Goal: Information Seeking & Learning: Learn about a topic

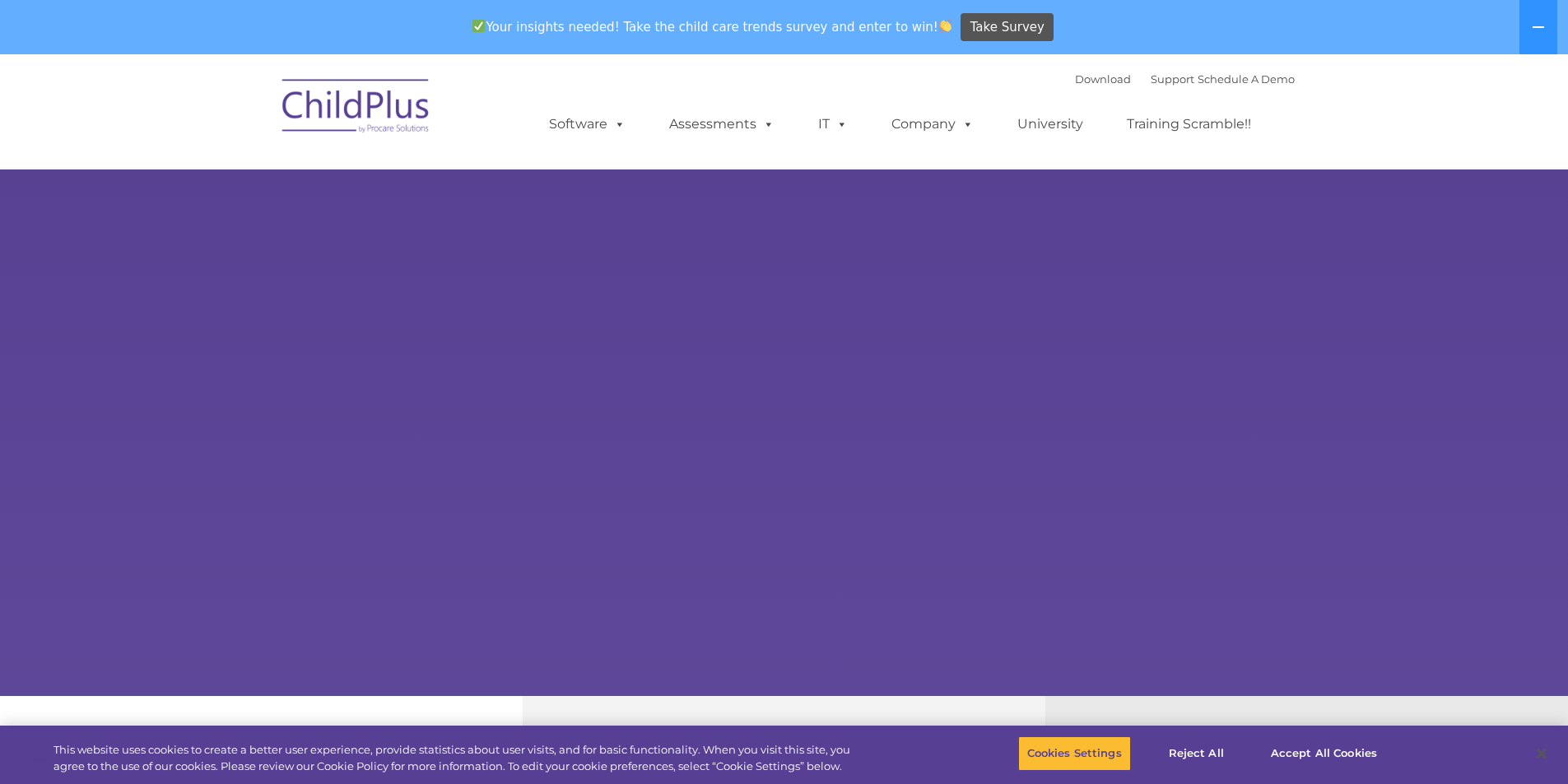
select select "MEDIUM"
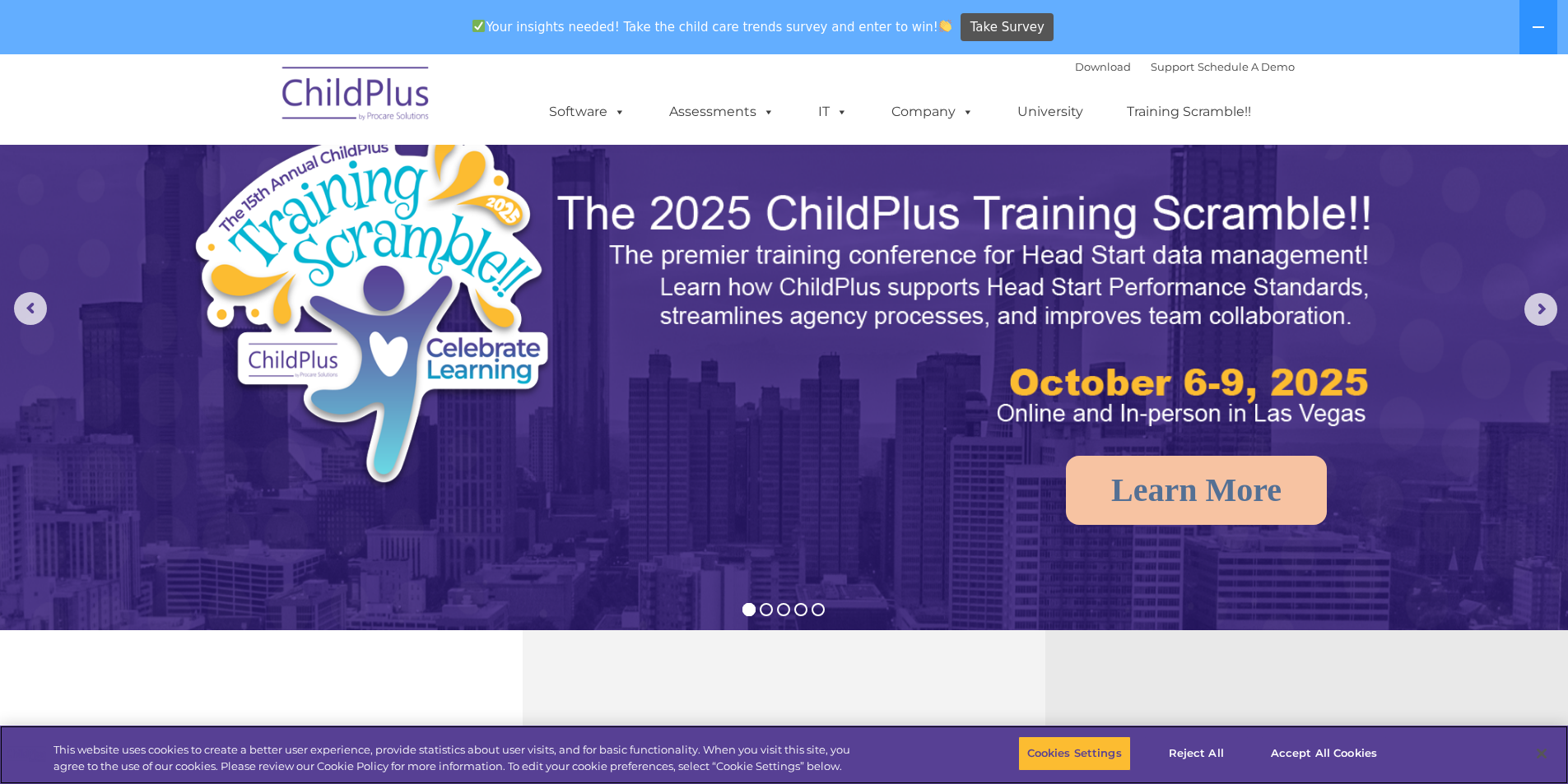
scroll to position [82, 0]
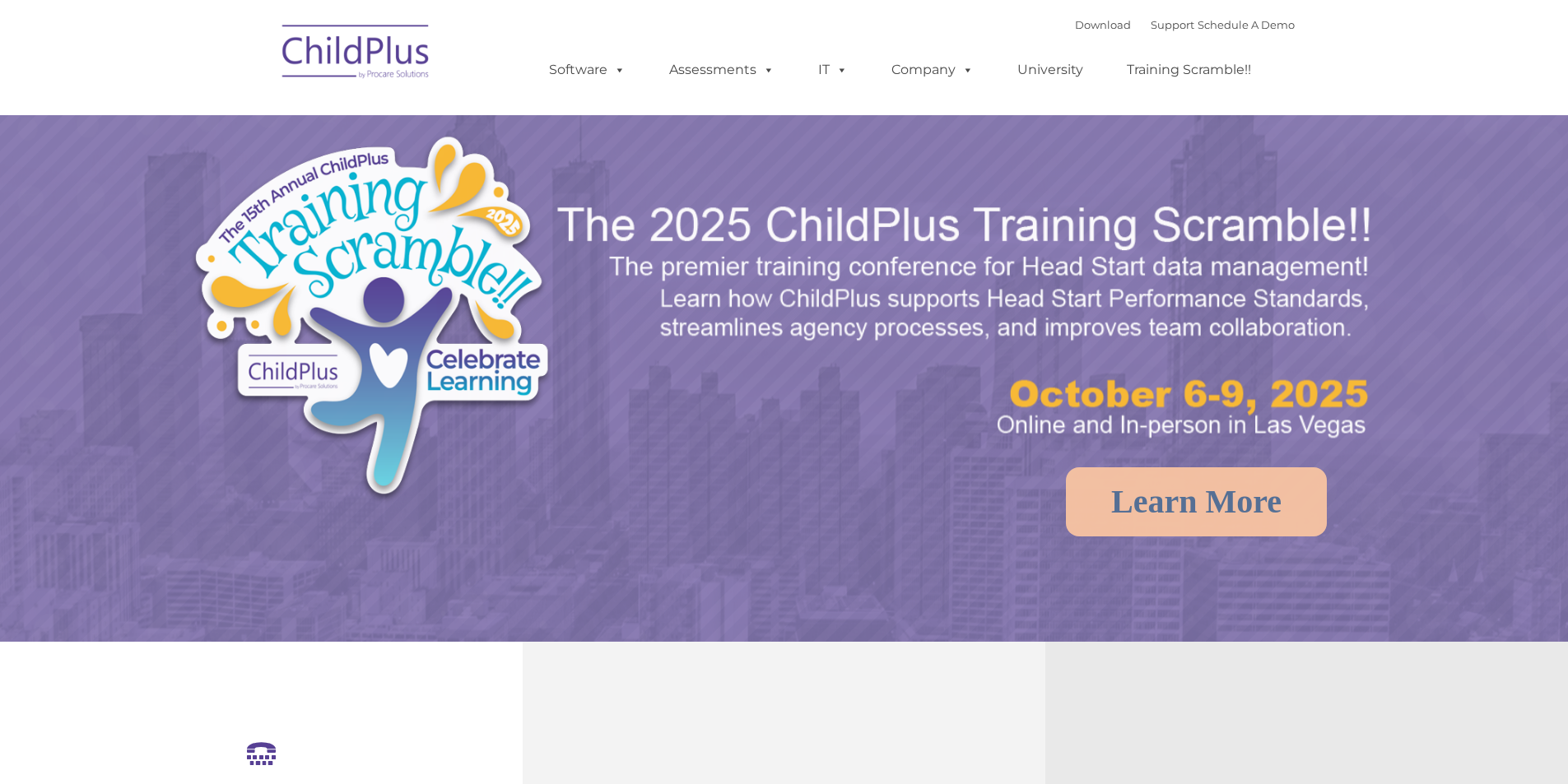
select select "MEDIUM"
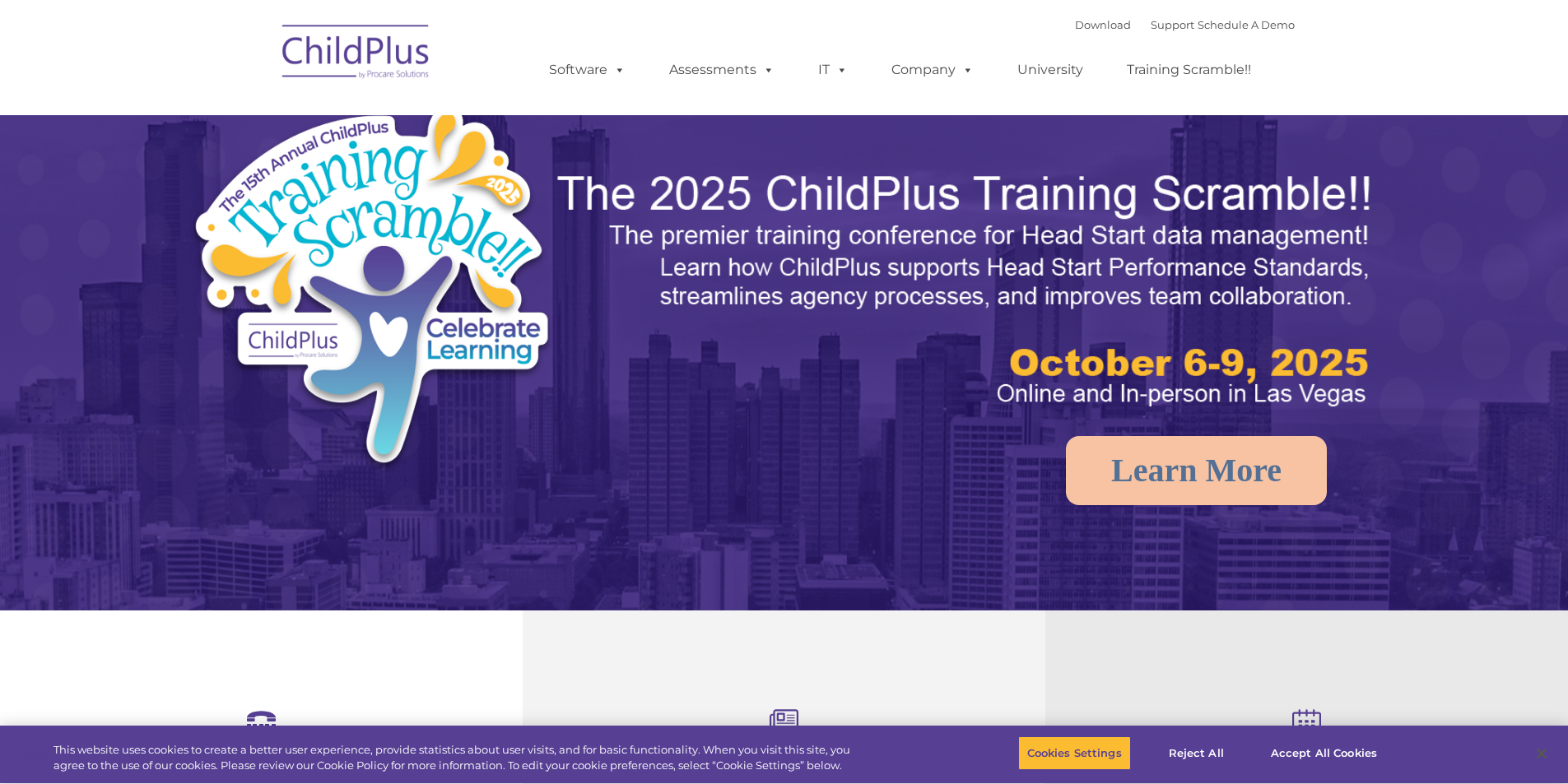
scroll to position [82, 0]
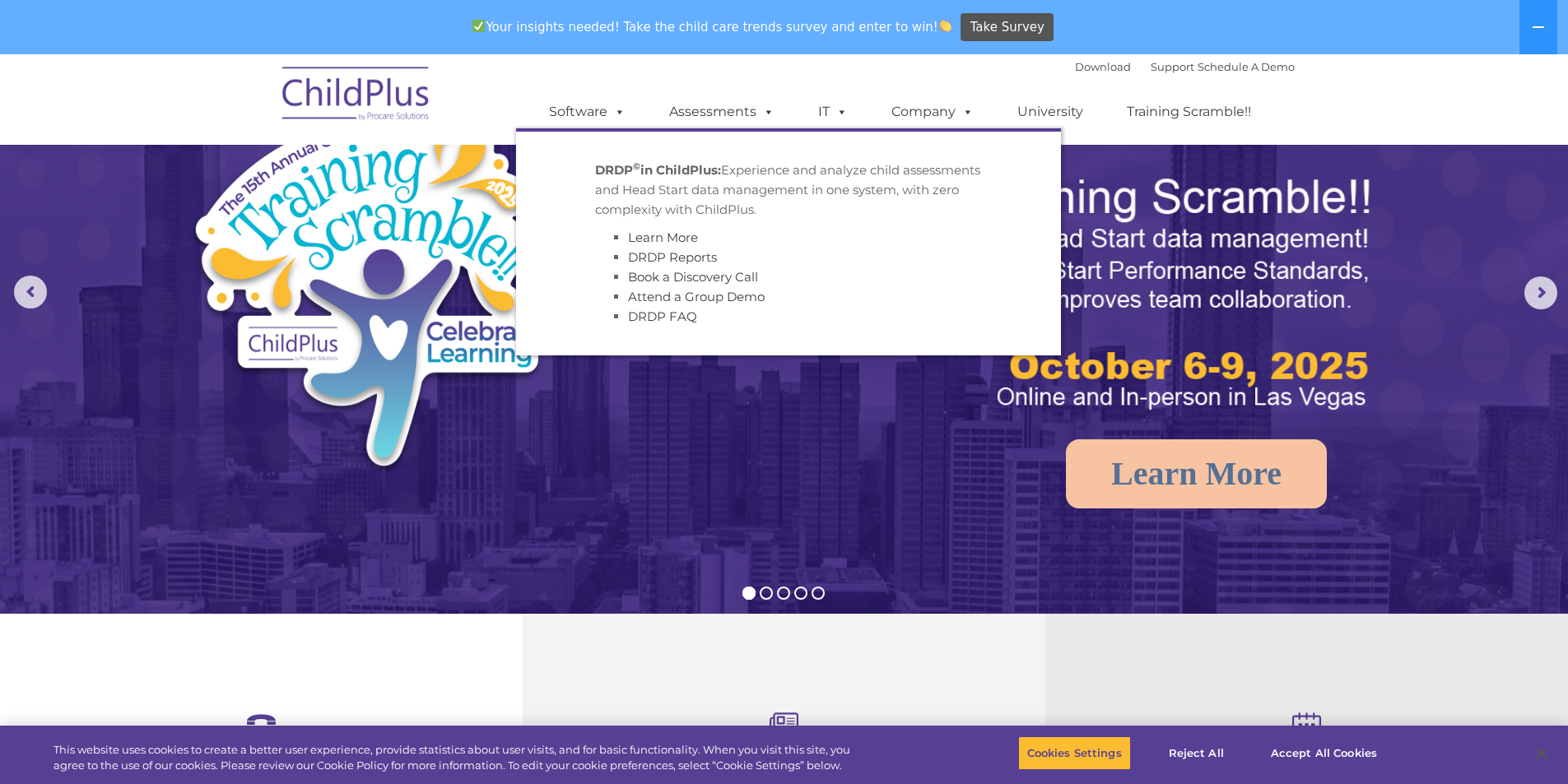
click at [757, 56] on div "Download Support | Schedule A Demo  MENU MENU Software ChildPlus: The original…" at bounding box center [905, 100] width 778 height 91
click at [752, 119] on link "Assessments" at bounding box center [722, 112] width 138 height 33
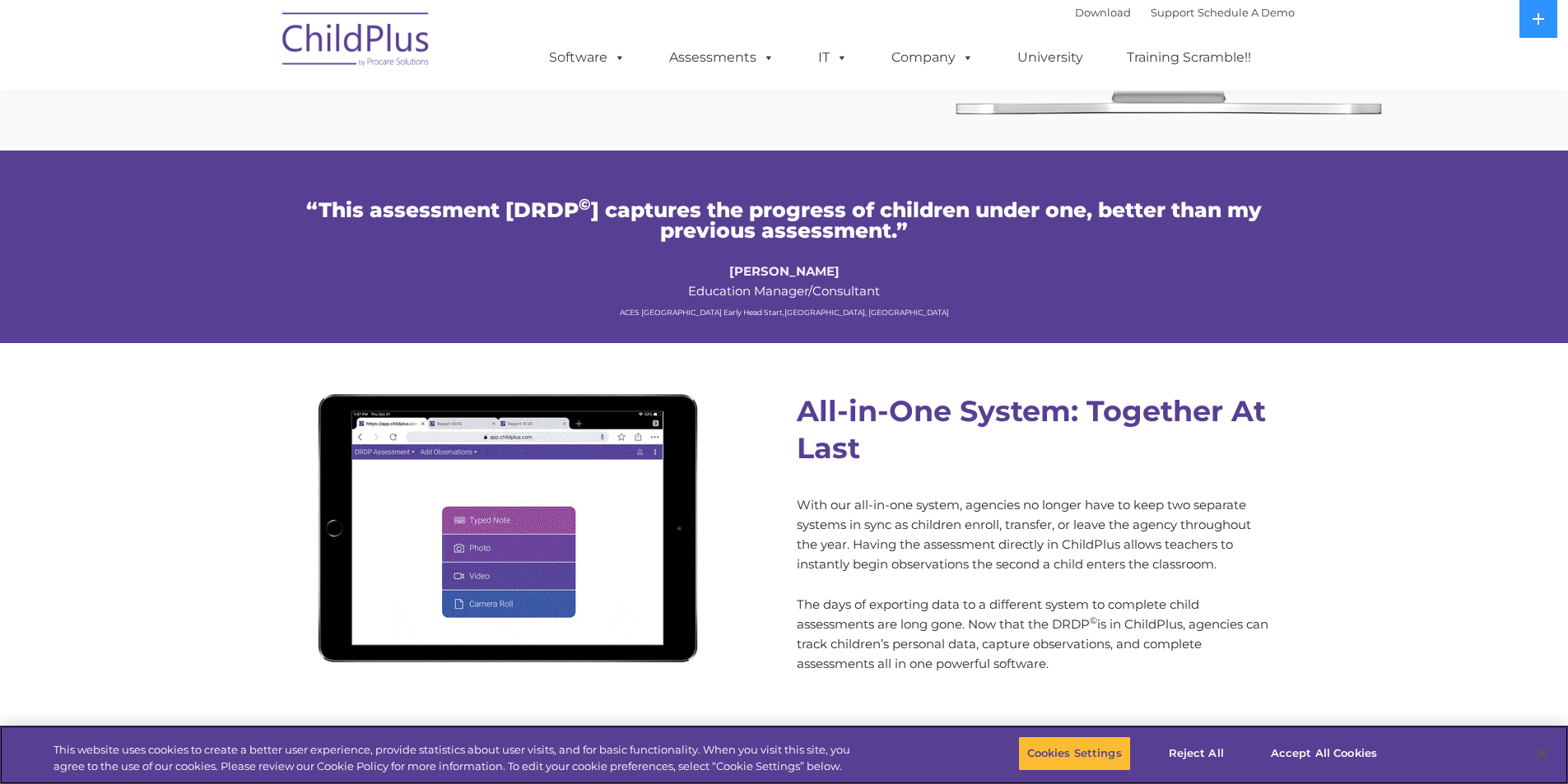
scroll to position [1221, 0]
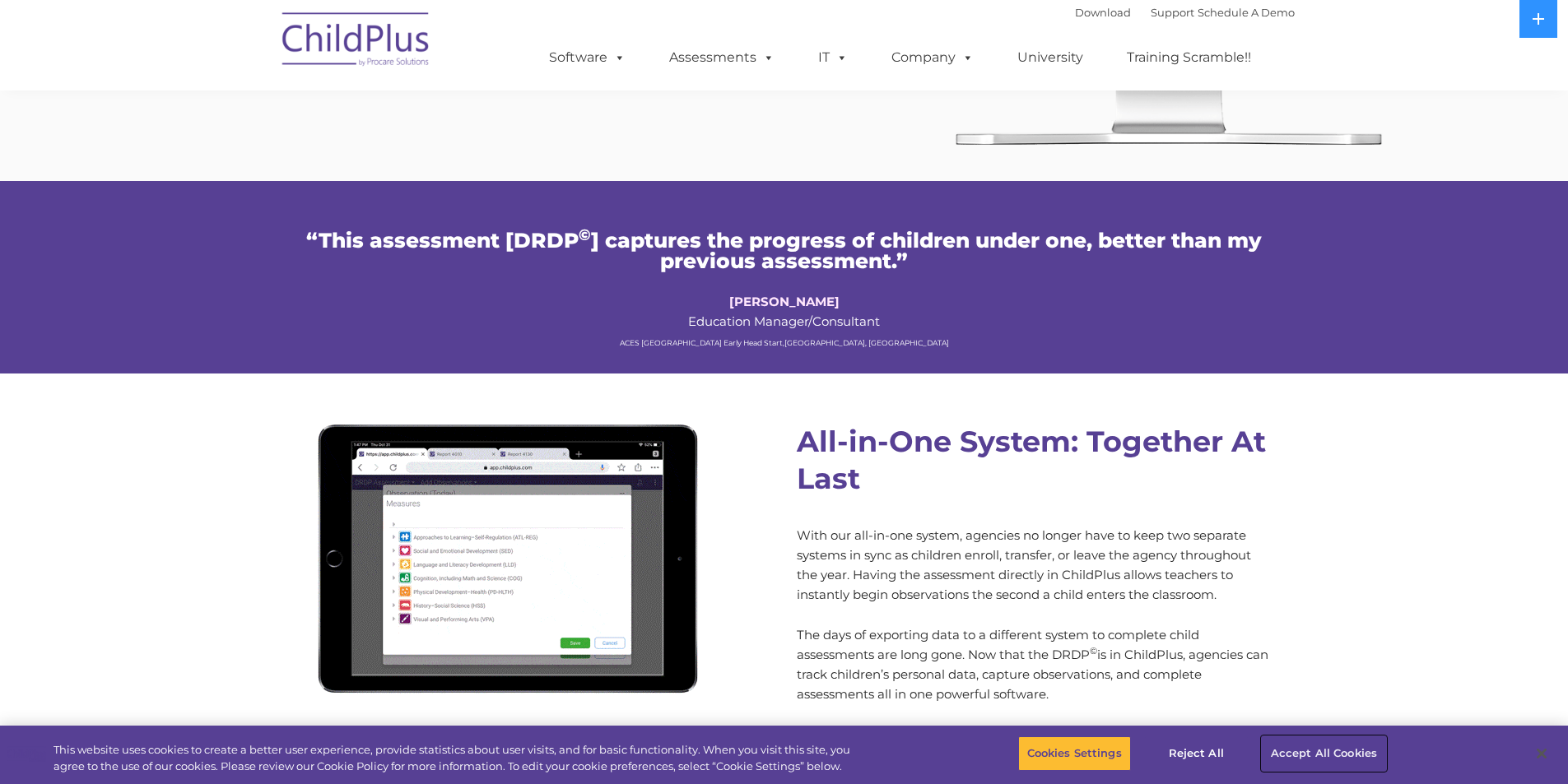
click at [1310, 755] on button "Accept All Cookies" at bounding box center [1324, 753] width 124 height 34
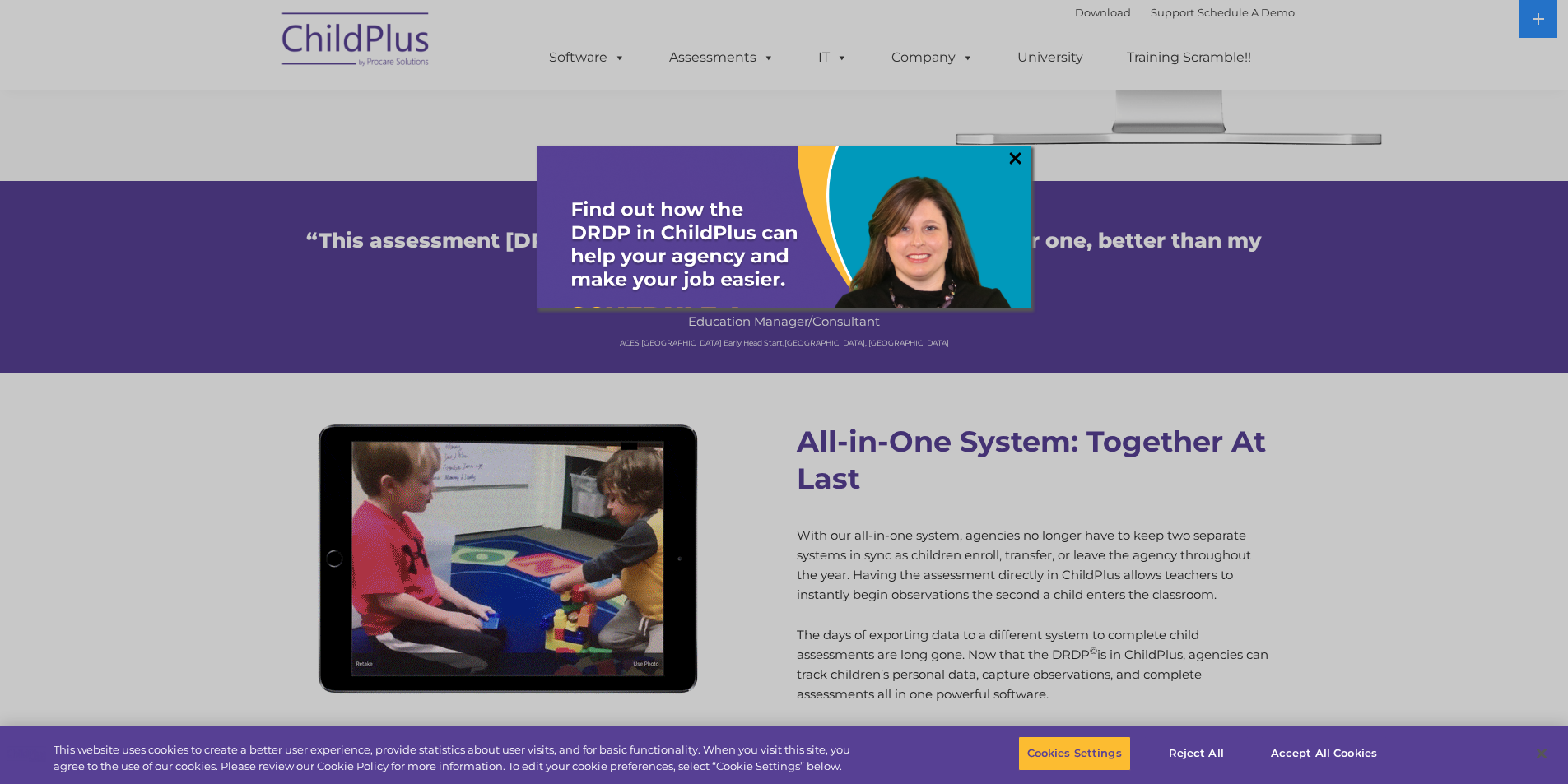
click at [1013, 159] on link "×" at bounding box center [1016, 157] width 19 height 16
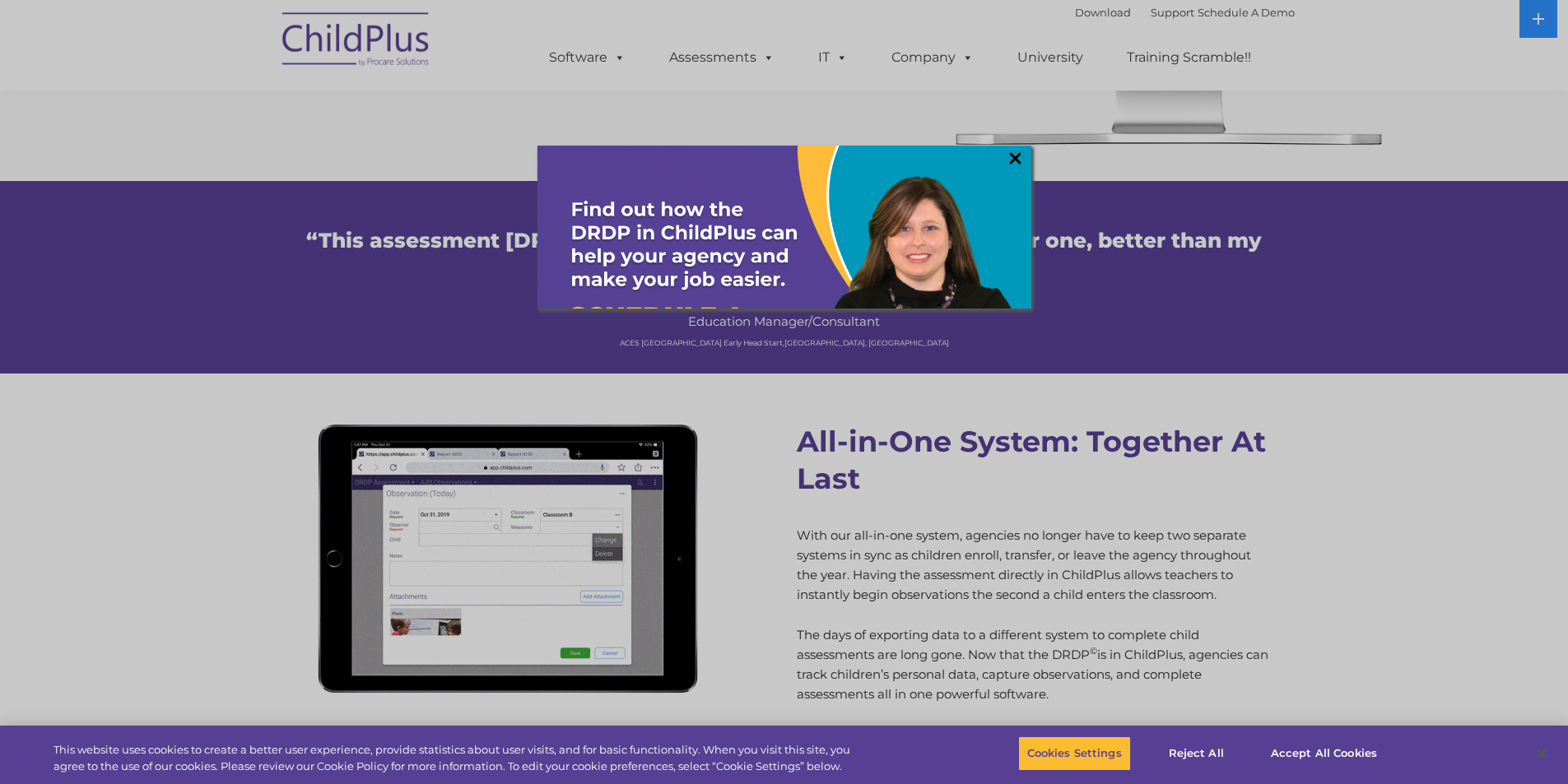
click at [1014, 157] on link "×" at bounding box center [1016, 157] width 19 height 16
click at [1015, 152] on link "×" at bounding box center [1016, 157] width 19 height 16
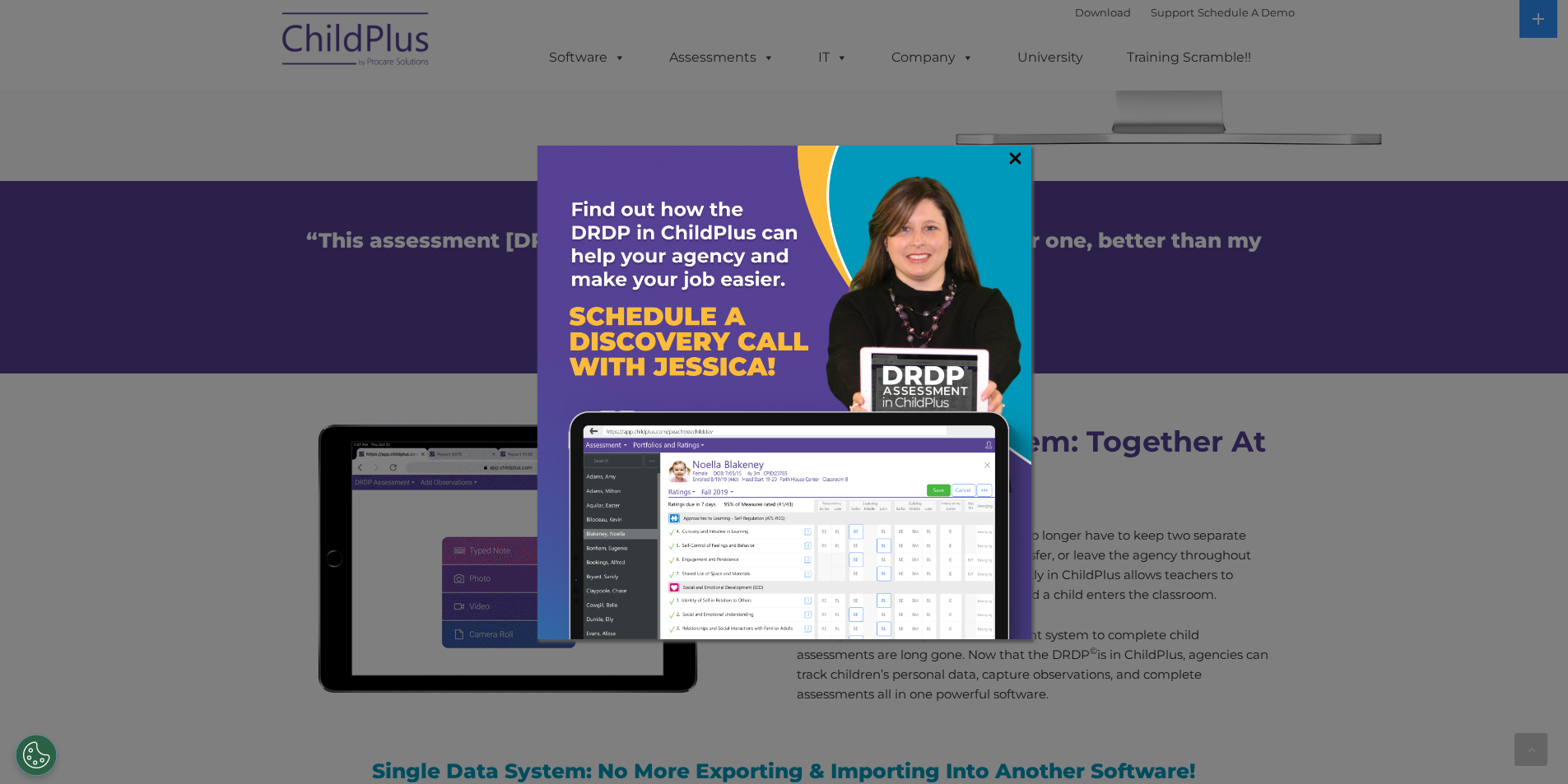
scroll to position [1211, 0]
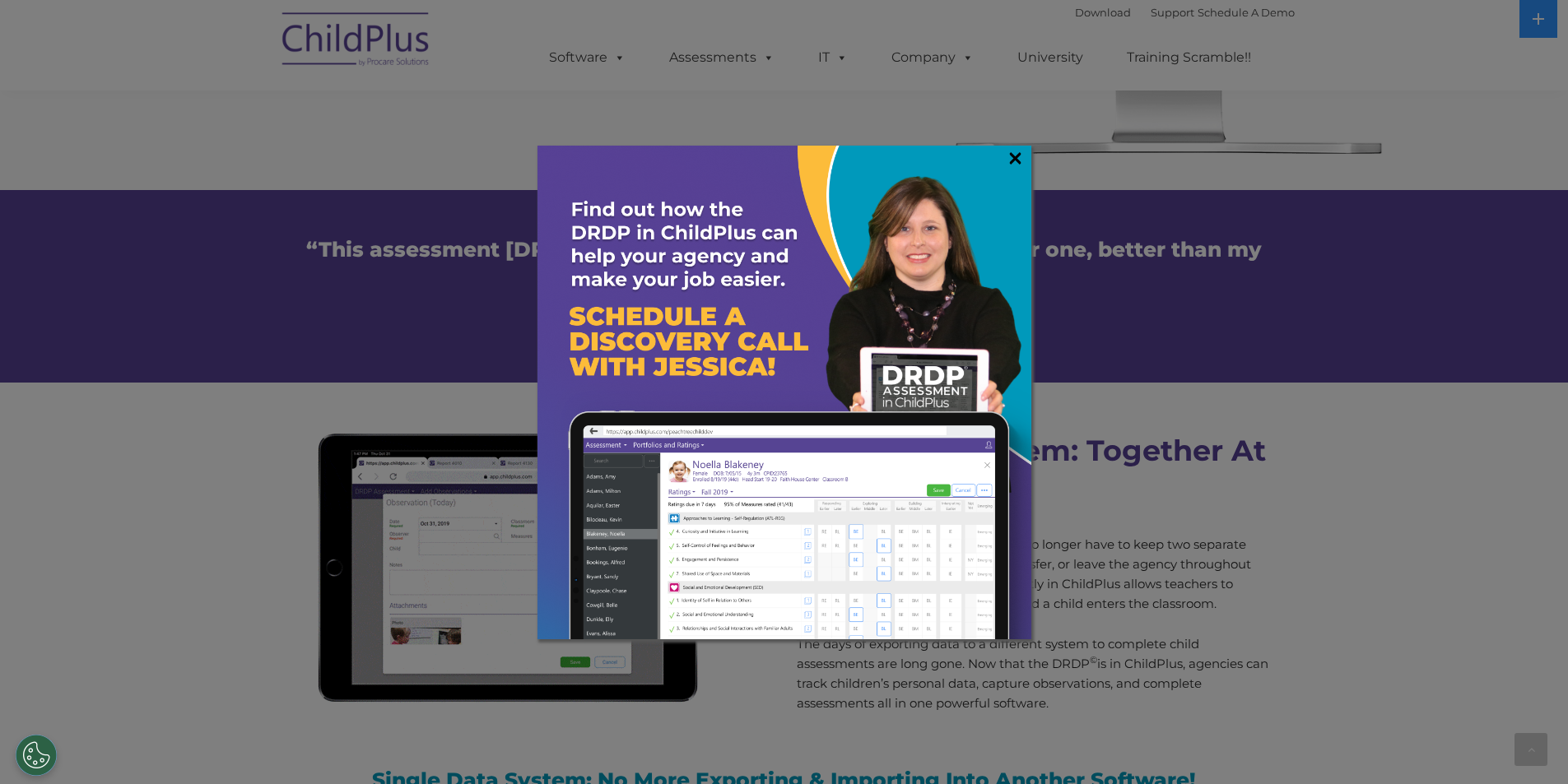
click at [1009, 163] on link "×" at bounding box center [1016, 157] width 19 height 16
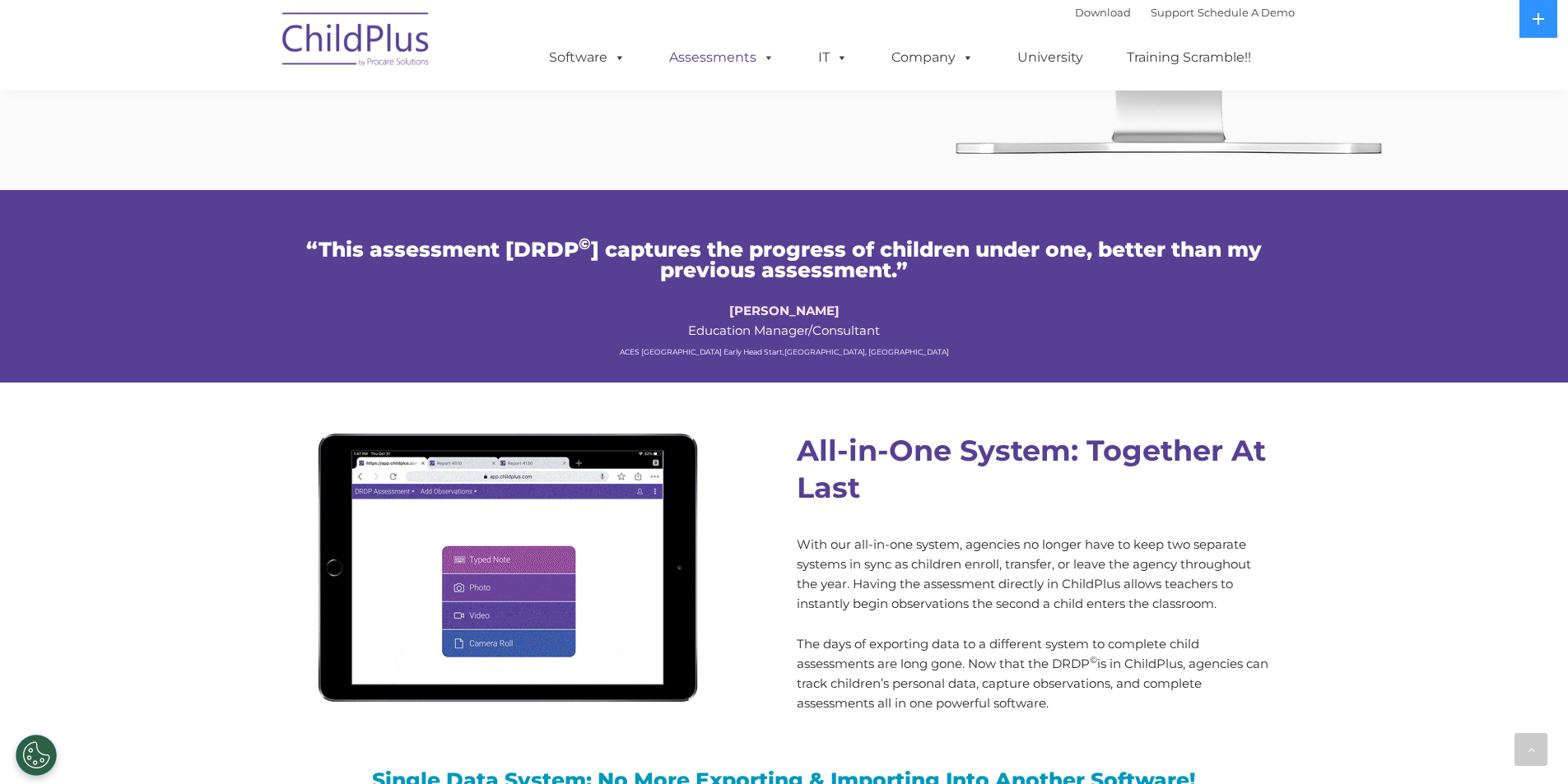
click at [762, 56] on span at bounding box center [765, 57] width 18 height 15
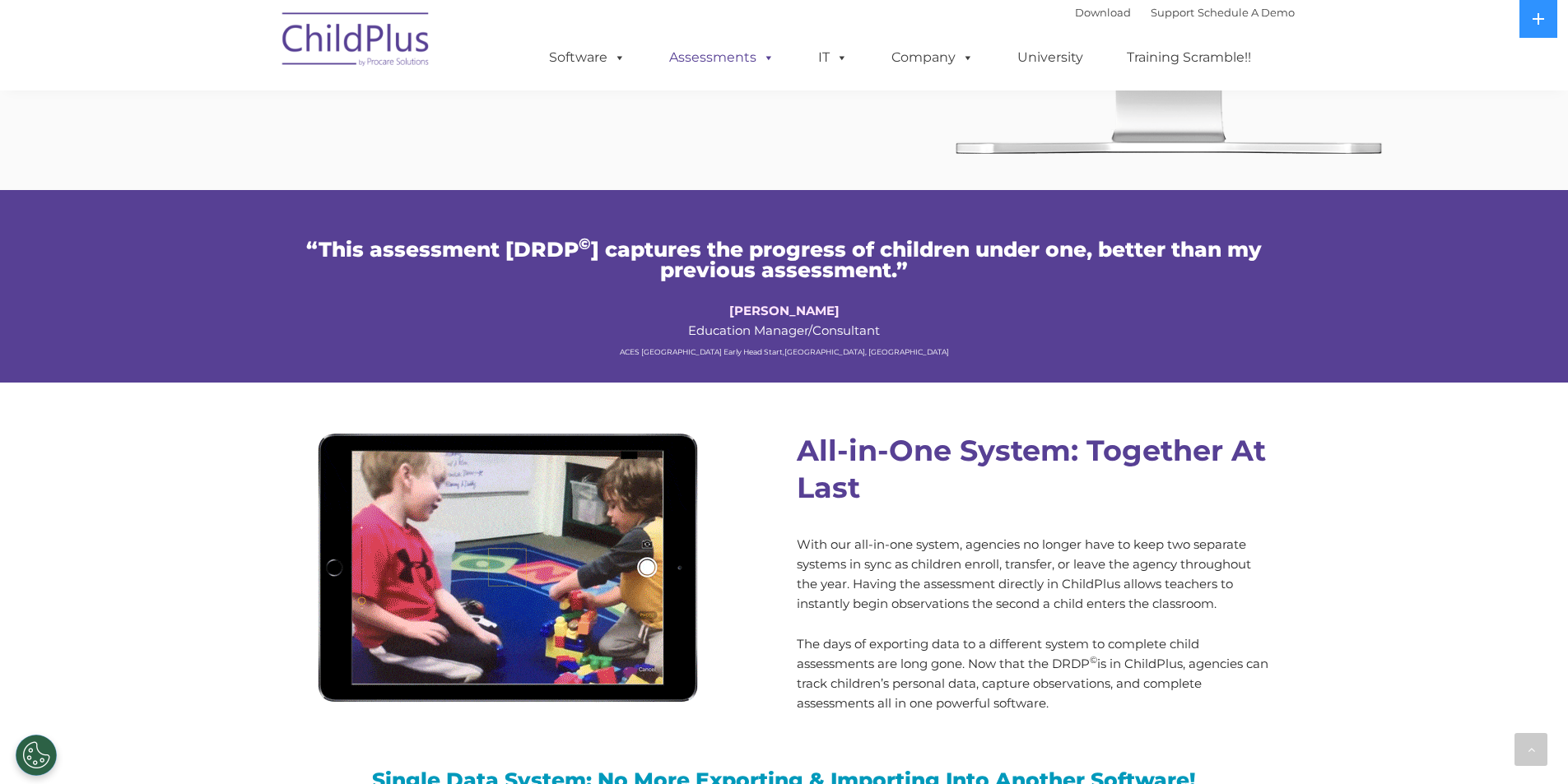
click at [765, 65] on span at bounding box center [765, 57] width 18 height 15
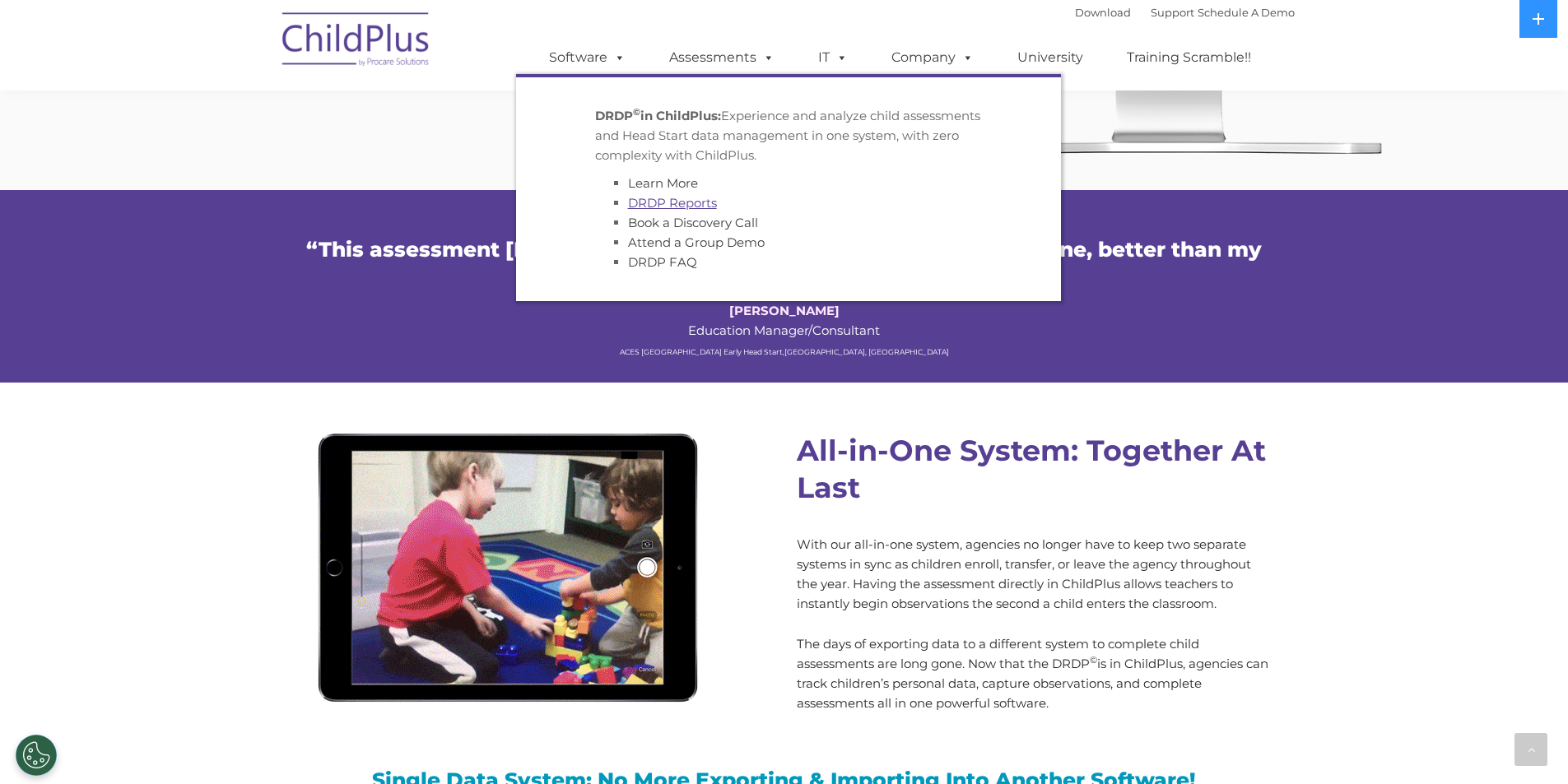
click at [669, 203] on link "DRDP Reports" at bounding box center [672, 203] width 89 height 15
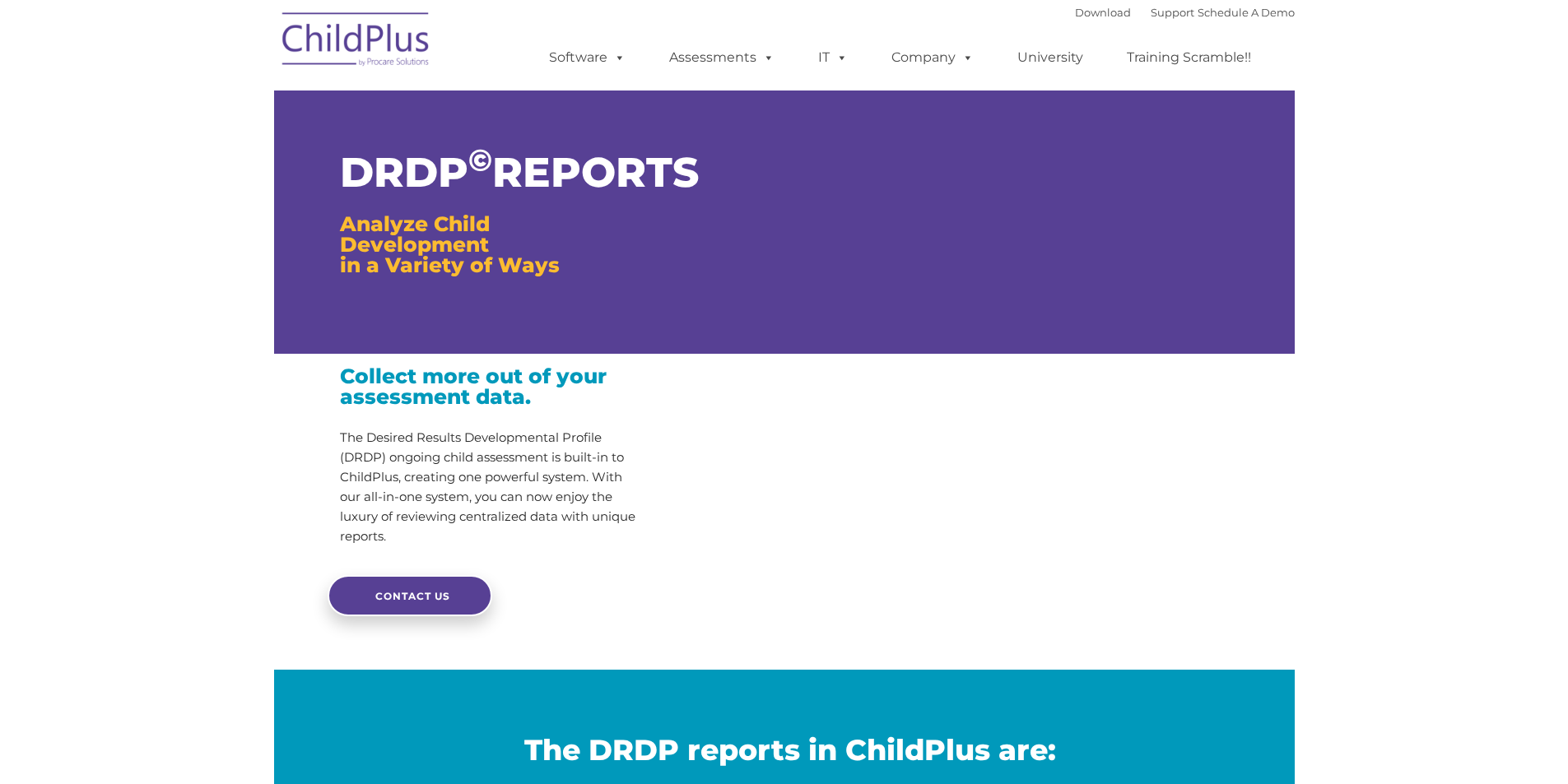
scroll to position [10, 0]
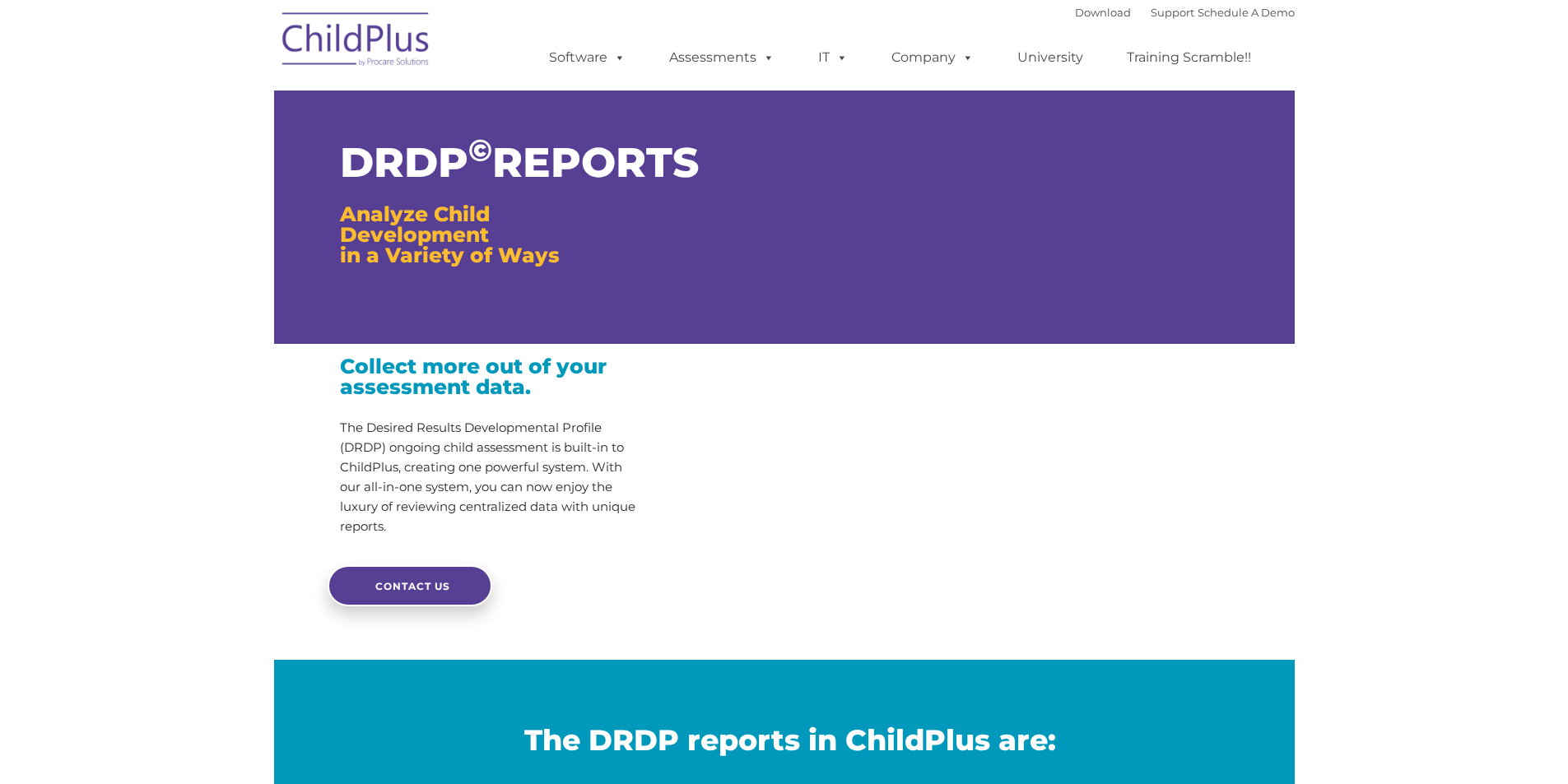
type input ""
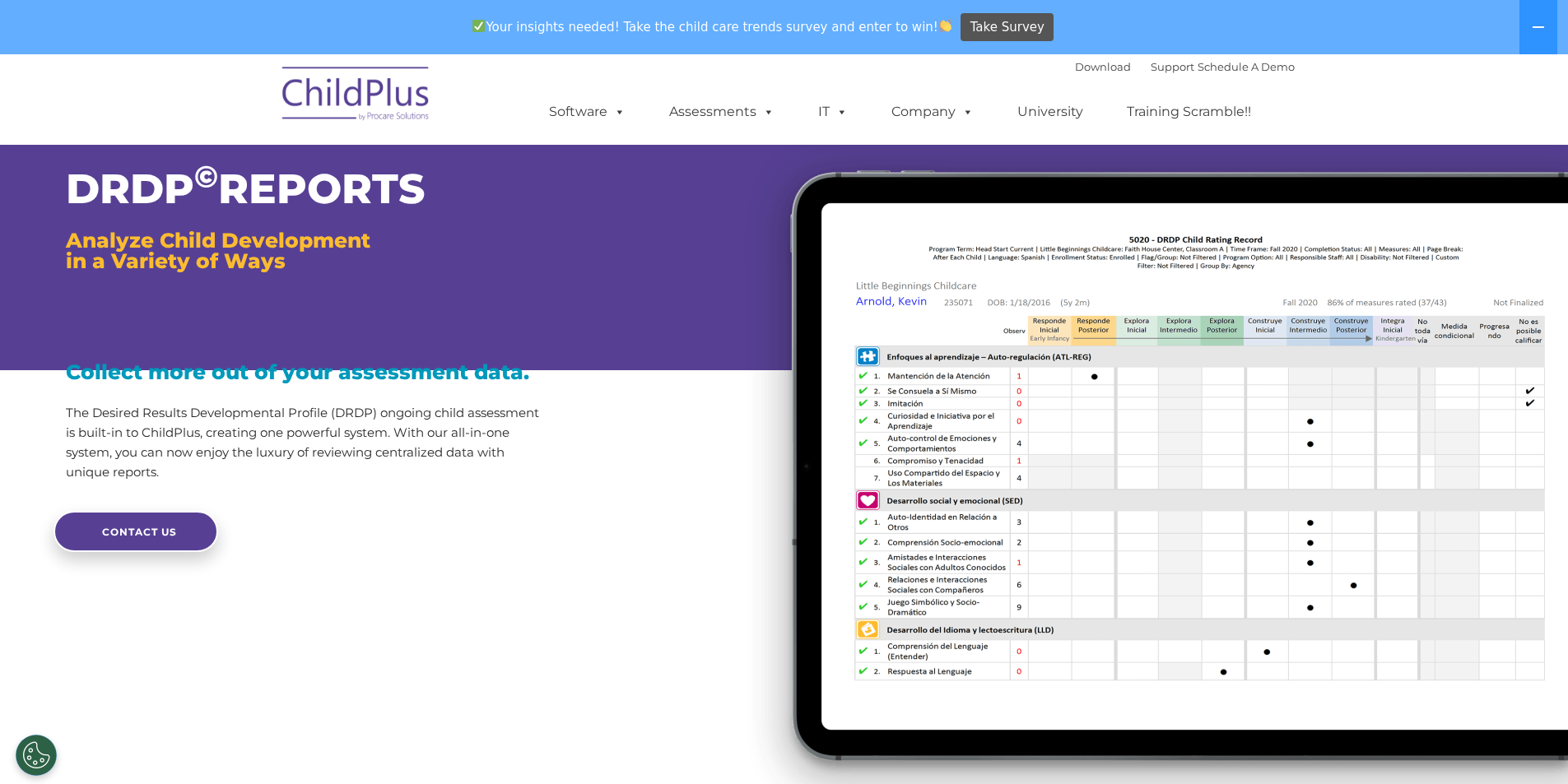
scroll to position [0, 0]
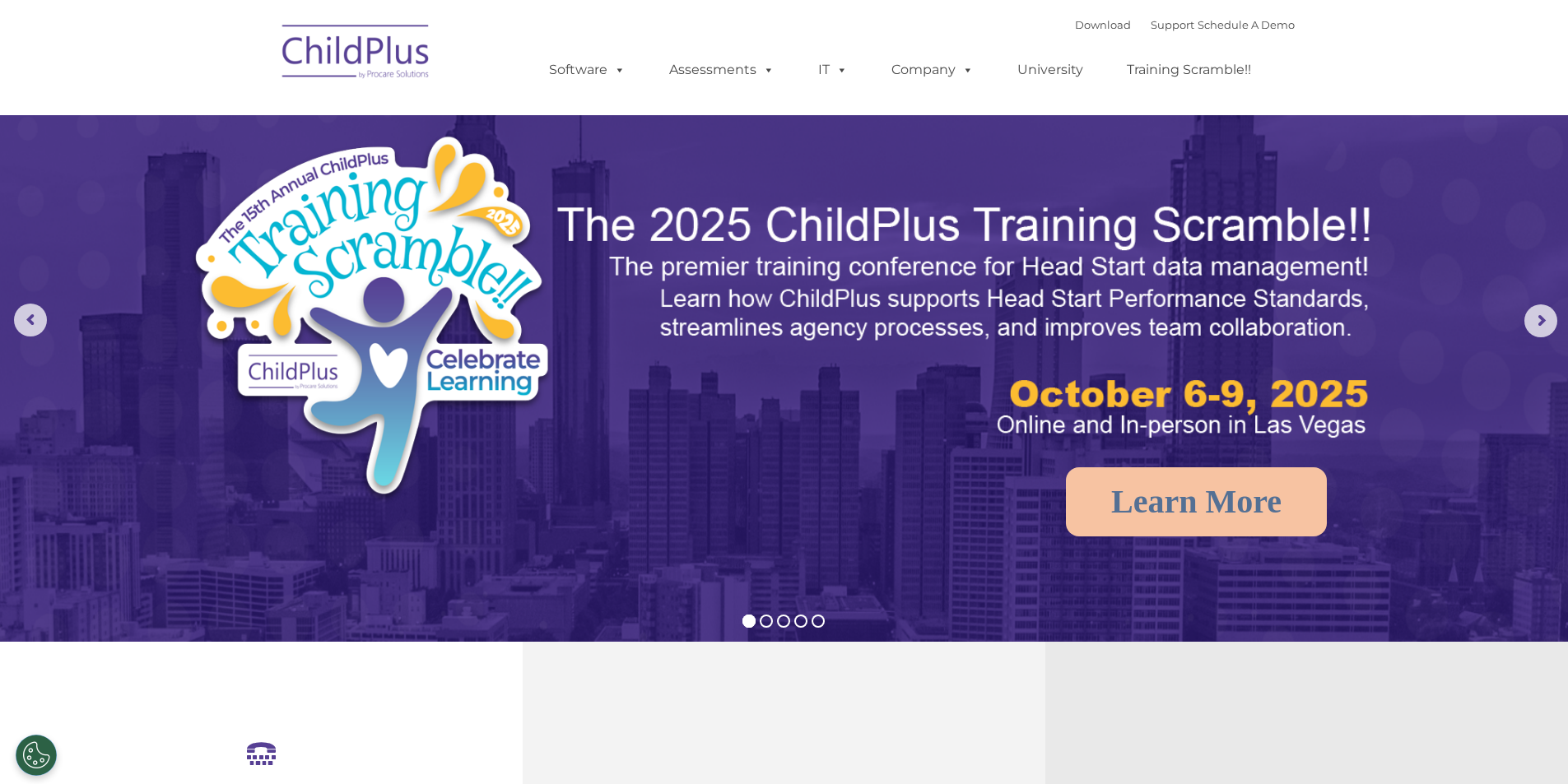
select select "MEDIUM"
